Goal: Information Seeking & Learning: Learn about a topic

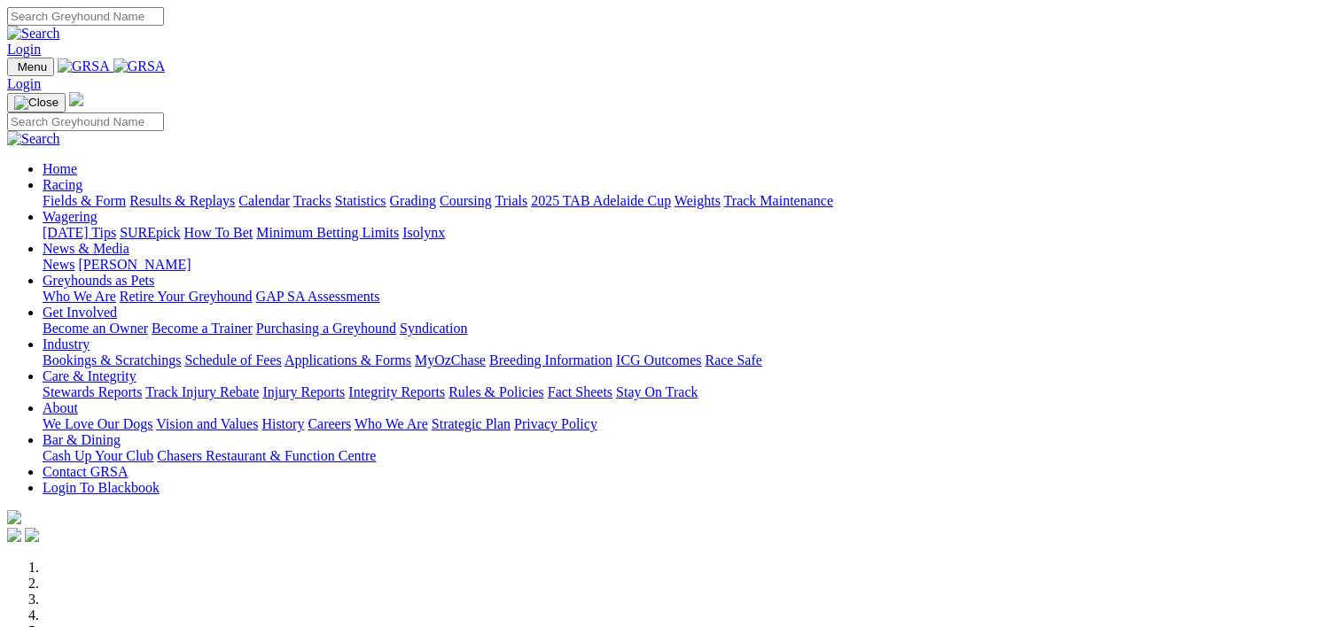
scroll to position [634, 0]
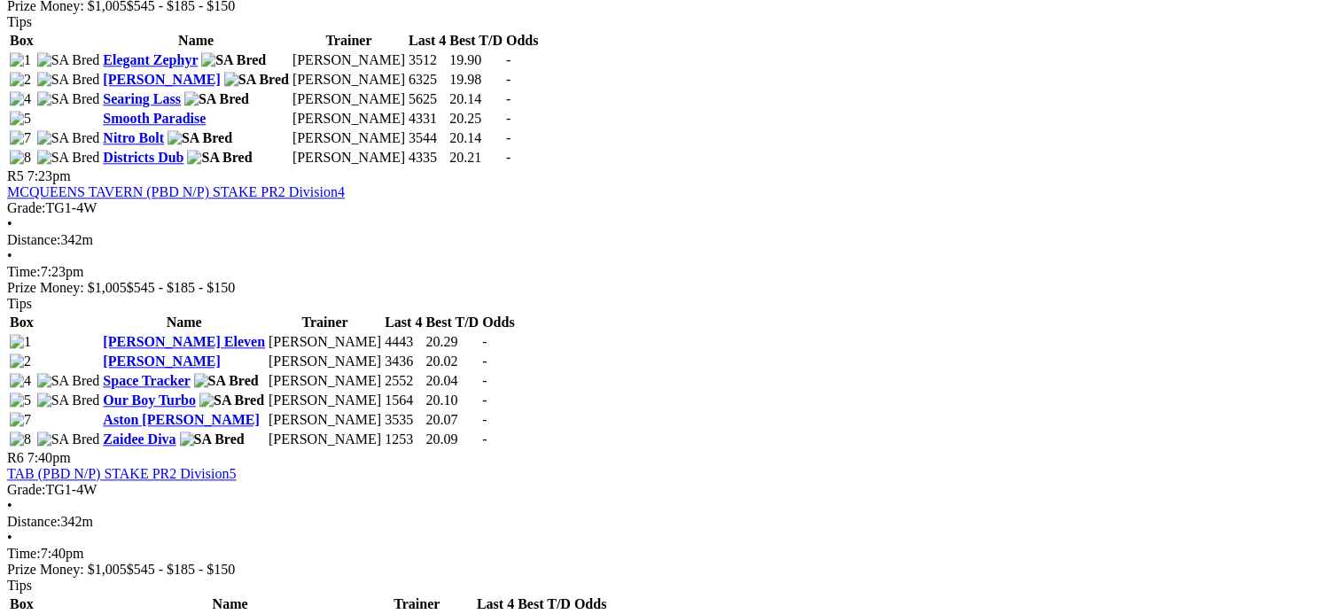
scroll to position [1910, 0]
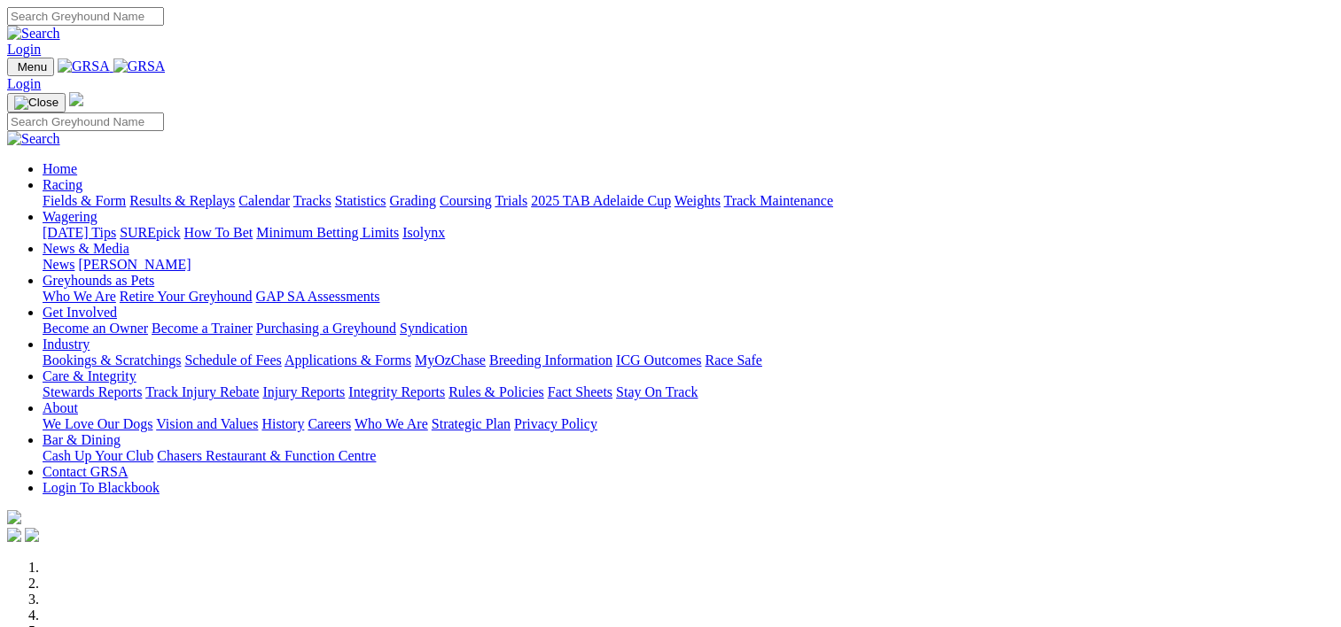
scroll to position [634, 0]
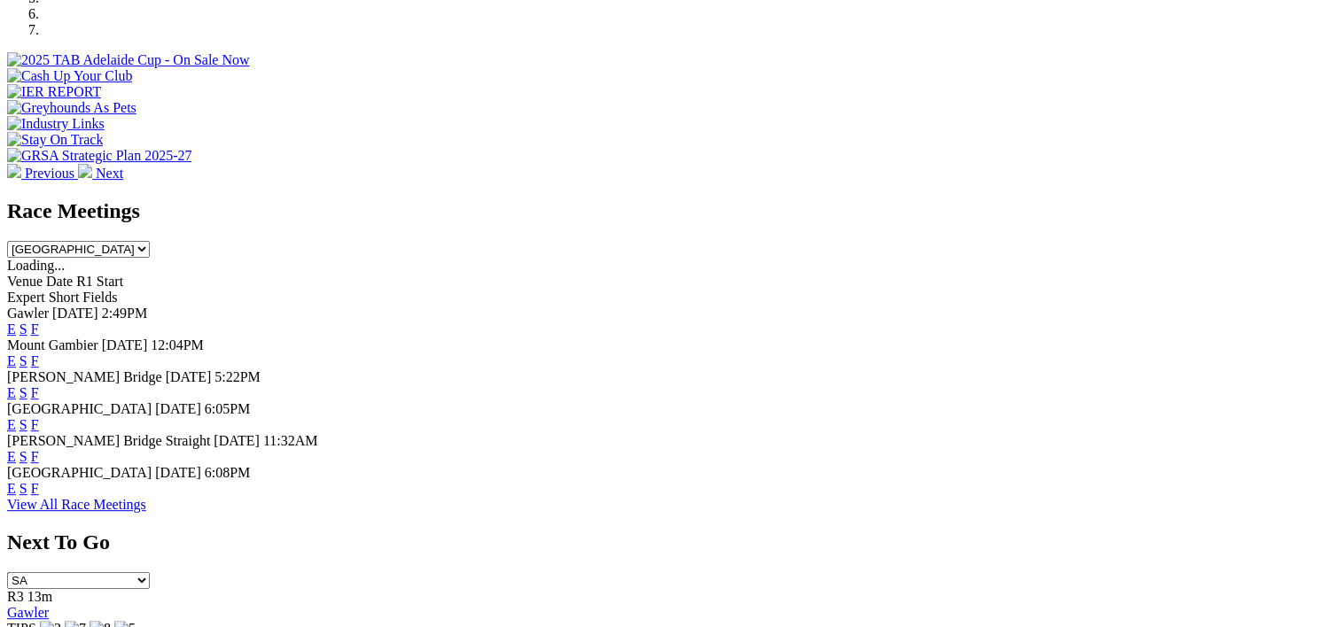
click at [39, 322] on link "F" at bounding box center [35, 329] width 8 height 15
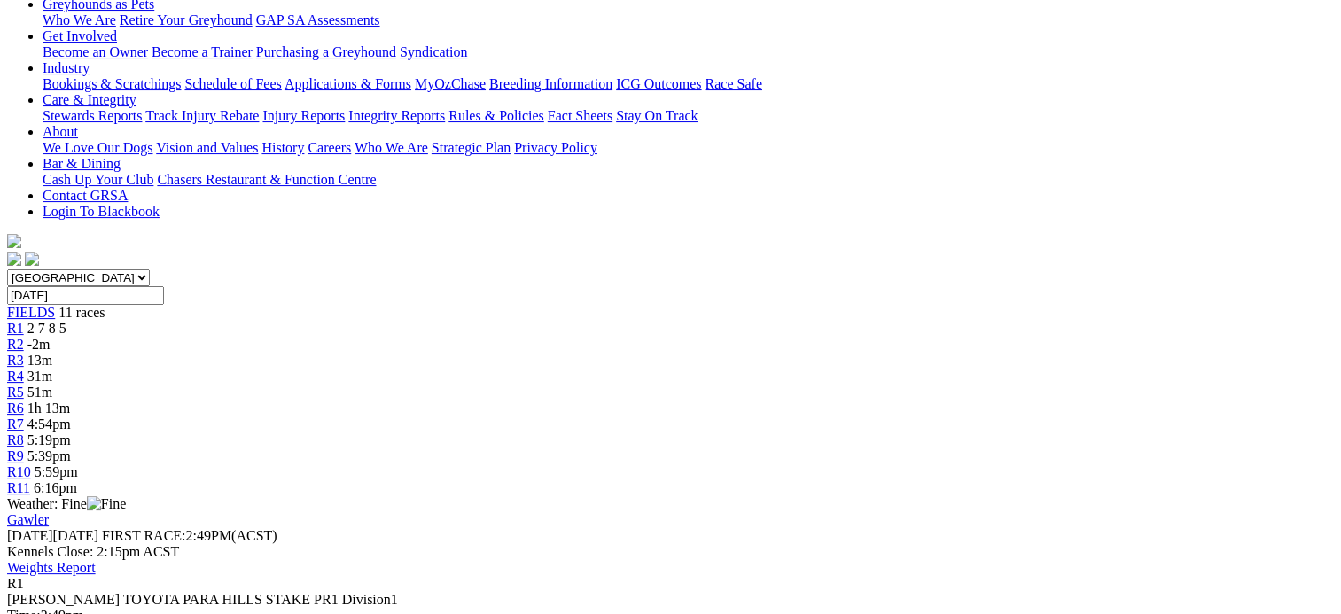
scroll to position [308, 0]
